Goal: Task Accomplishment & Management: Manage account settings

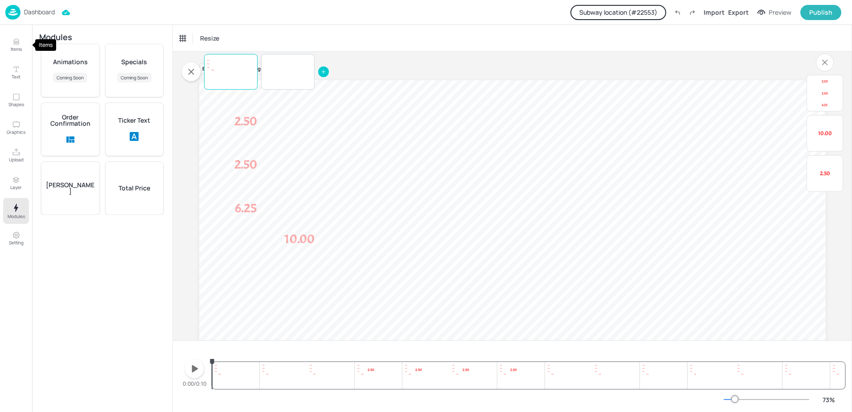
click at [16, 9] on img at bounding box center [12, 12] width 15 height 15
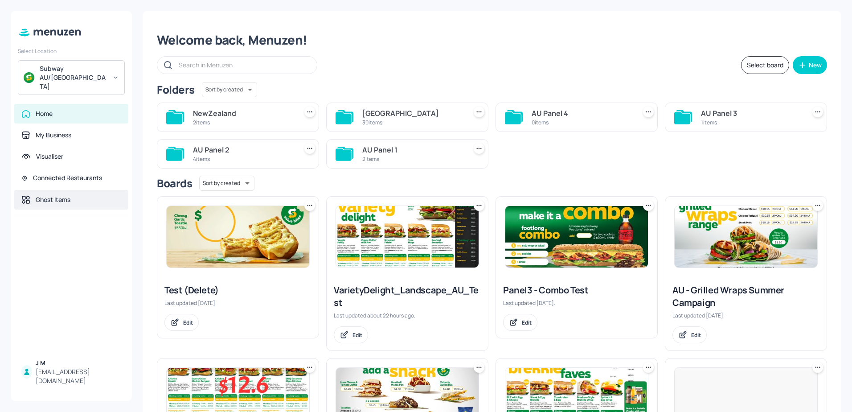
click at [60, 195] on div "Ghost Items" at bounding box center [53, 199] width 35 height 9
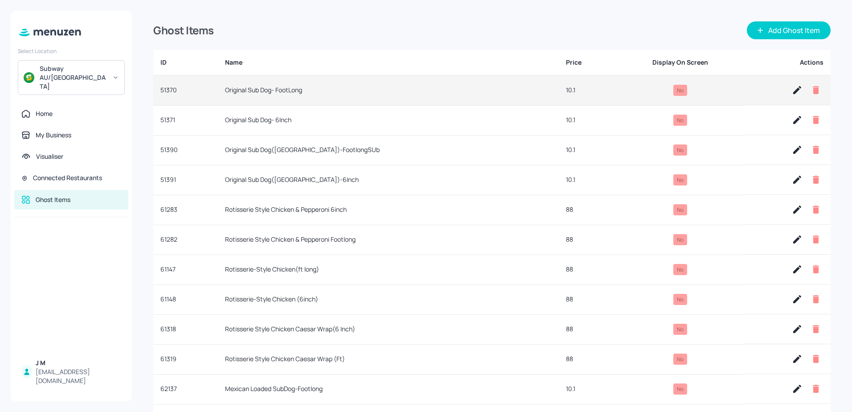
click at [794, 89] on icon "button" at bounding box center [797, 90] width 8 height 8
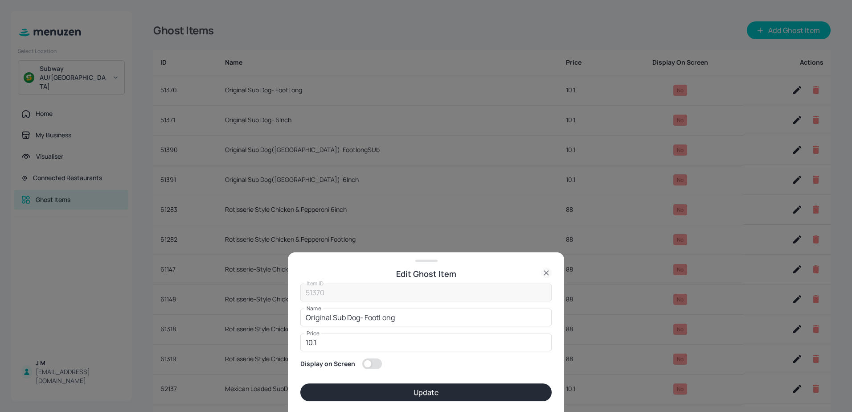
click at [367, 362] on input "checkbox" at bounding box center [367, 363] width 32 height 11
click at [371, 363] on input "checkbox" at bounding box center [376, 363] width 32 height 11
checkbox input "false"
click at [546, 270] on icon at bounding box center [546, 272] width 11 height 11
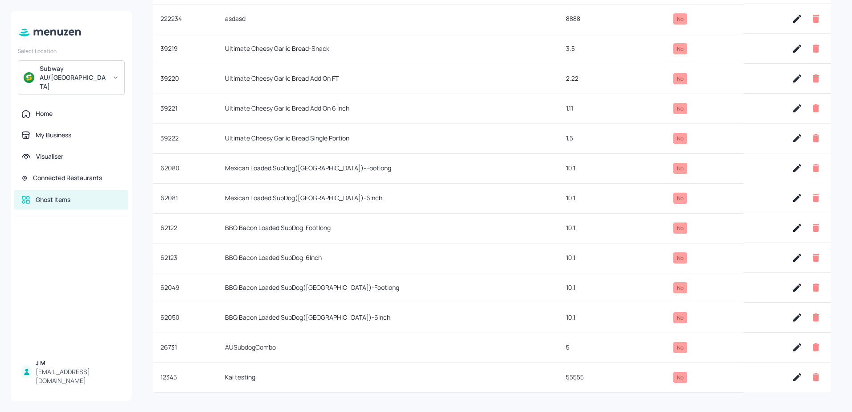
scroll to position [611, 0]
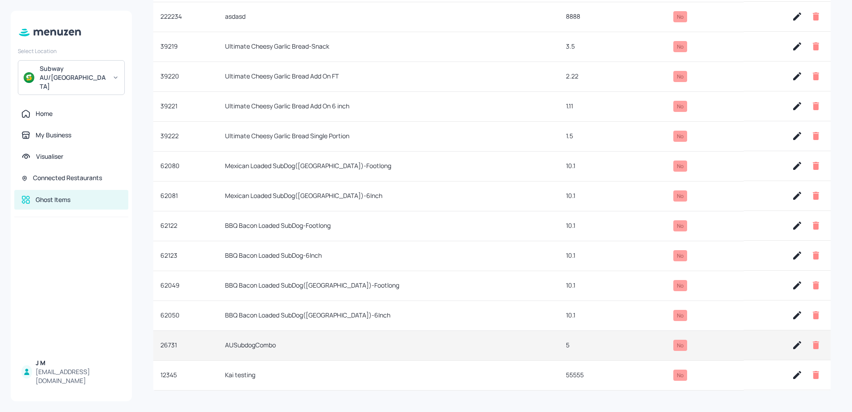
click at [796, 345] on icon "button" at bounding box center [796, 344] width 11 height 11
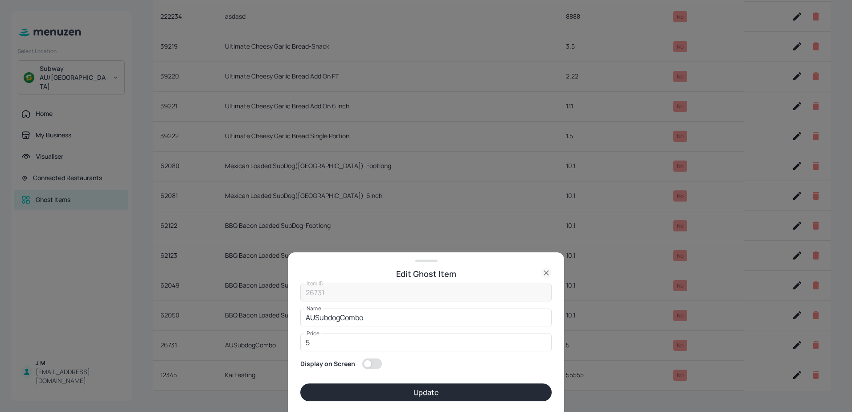
click at [370, 361] on input "checkbox" at bounding box center [367, 363] width 32 height 11
checkbox input "true"
click at [402, 388] on button "Update" at bounding box center [425, 392] width 251 height 18
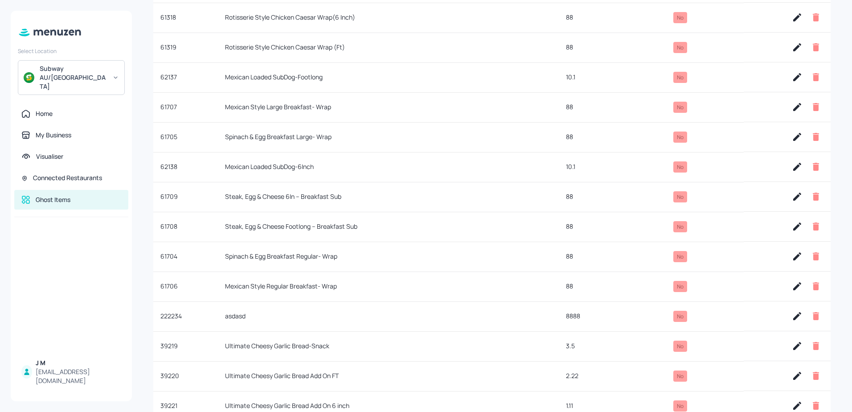
scroll to position [299, 0]
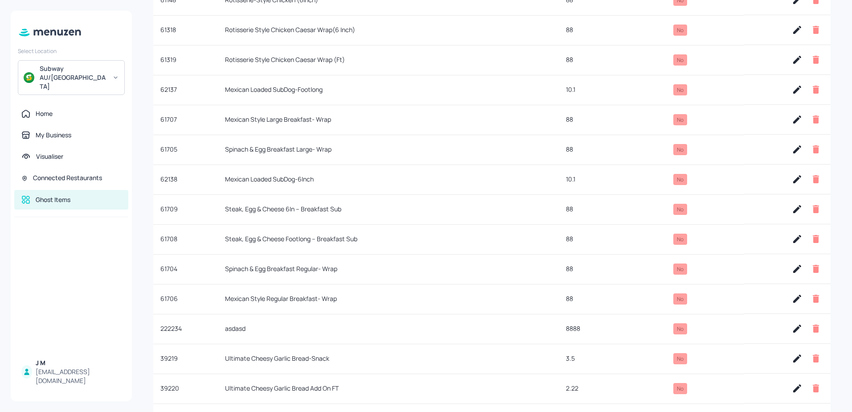
click at [57, 31] on icon at bounding box center [59, 33] width 5 height 6
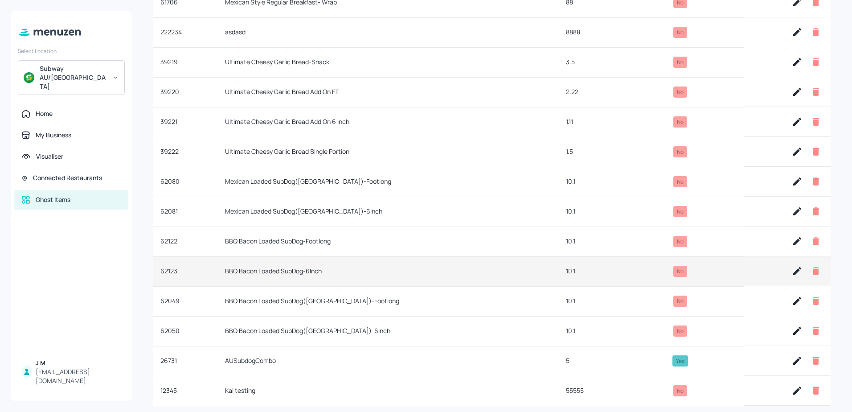
scroll to position [611, 0]
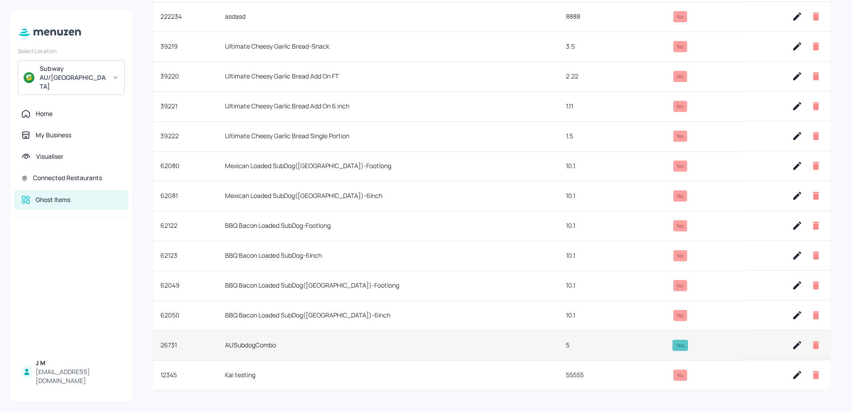
click at [791, 346] on icon "button" at bounding box center [796, 344] width 11 height 11
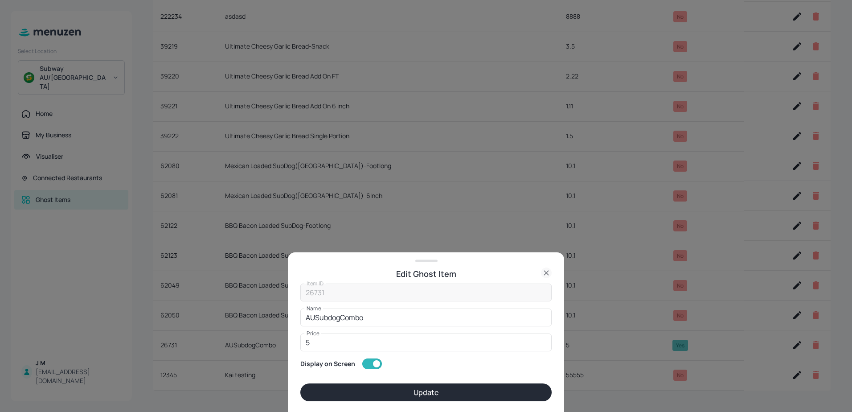
click at [447, 393] on button "Update" at bounding box center [425, 392] width 251 height 18
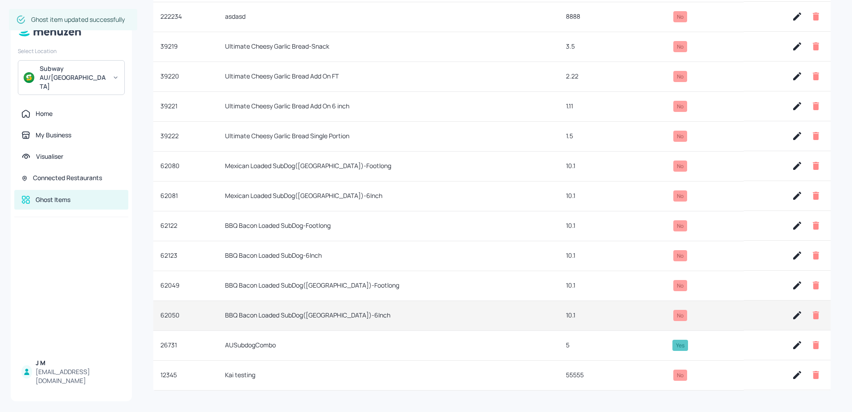
click at [796, 314] on icon "button" at bounding box center [797, 315] width 8 height 8
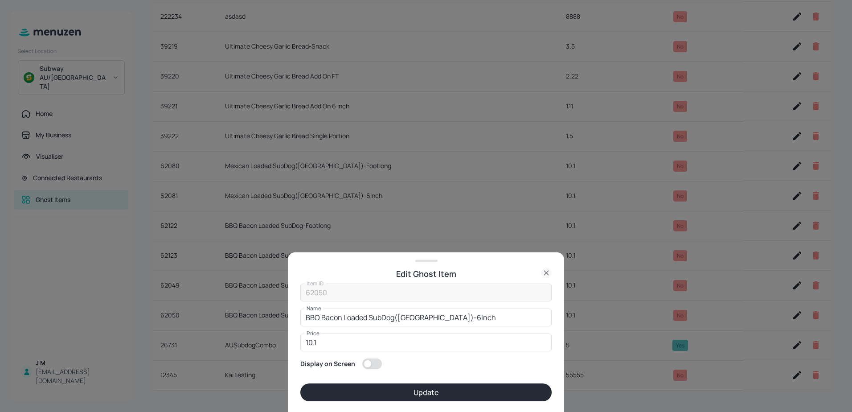
click at [549, 269] on icon at bounding box center [546, 272] width 11 height 11
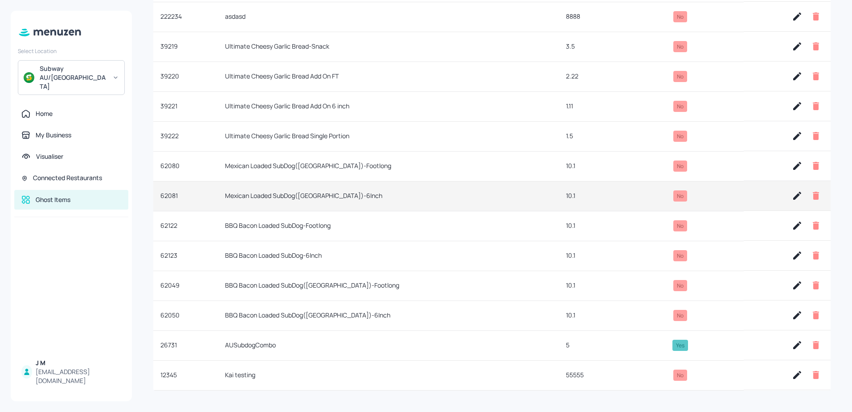
scroll to position [432, 0]
